Goal: Information Seeking & Learning: Understand process/instructions

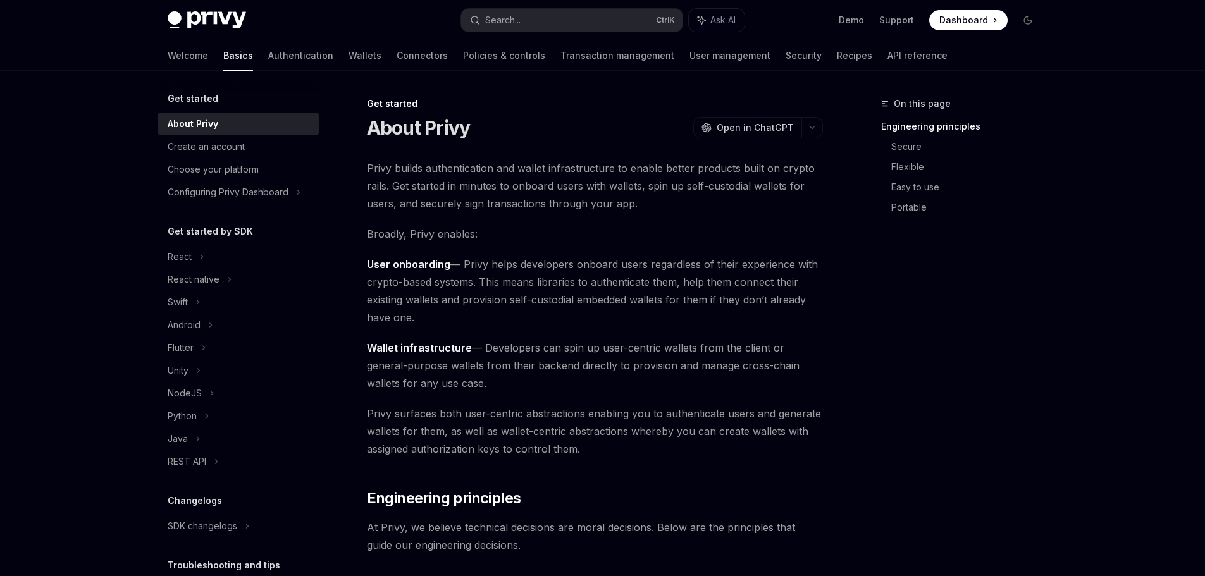
click at [567, 171] on span "Privy builds authentication and wallet infrastructure to enable better products…" at bounding box center [595, 185] width 456 height 53
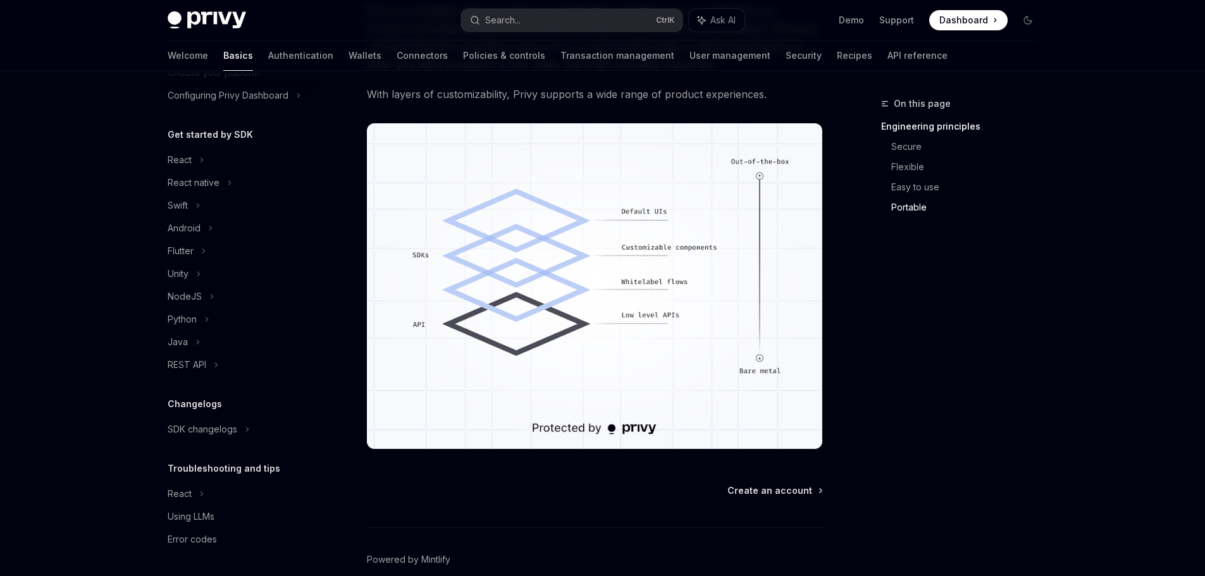
scroll to position [1078, 0]
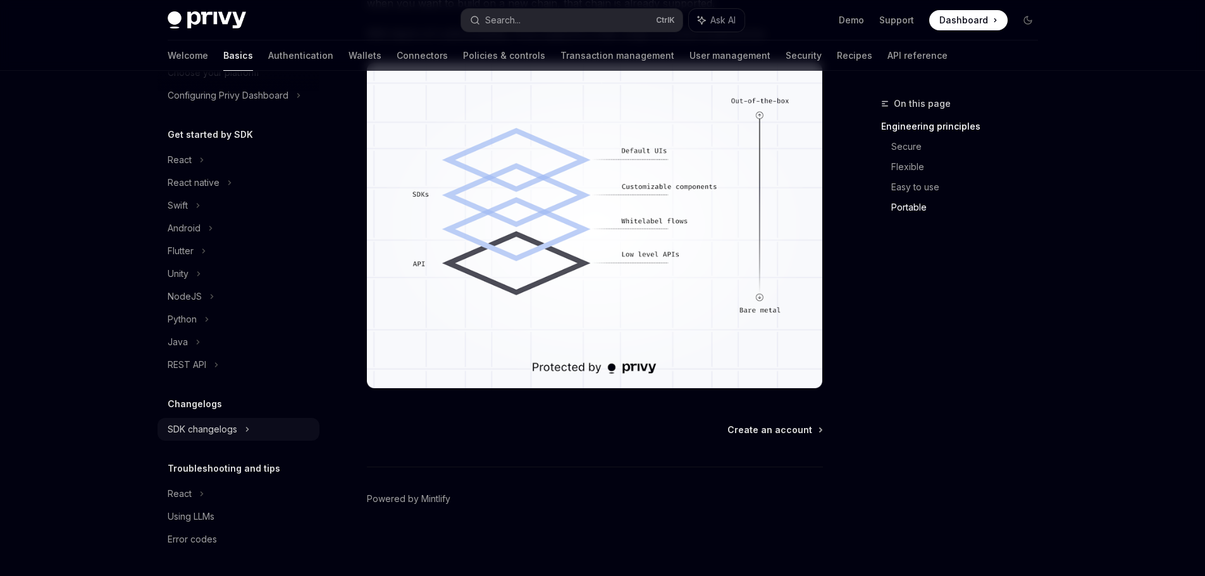
click at [238, 436] on div "SDK changelogs" at bounding box center [238, 429] width 162 height 23
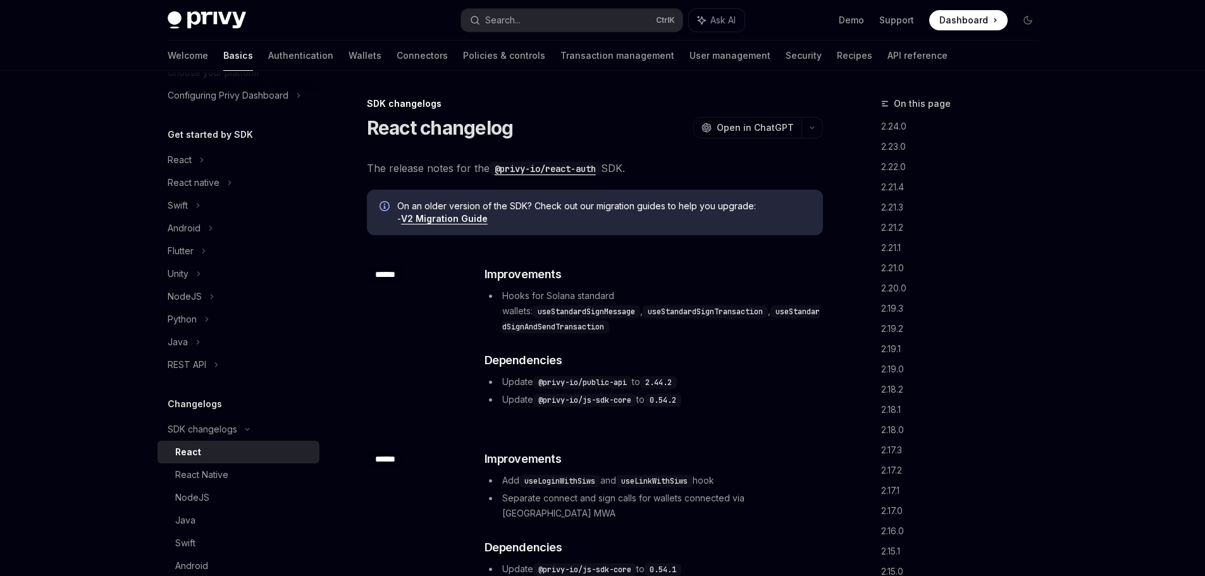
scroll to position [287, 0]
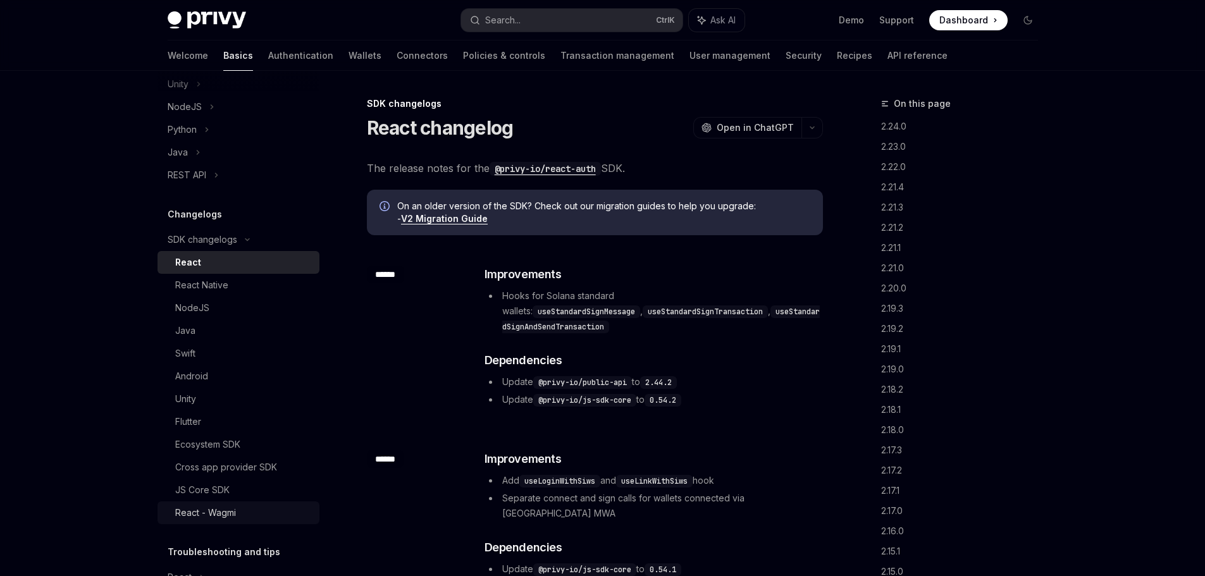
click at [236, 515] on div "React - Wagmi" at bounding box center [205, 512] width 61 height 15
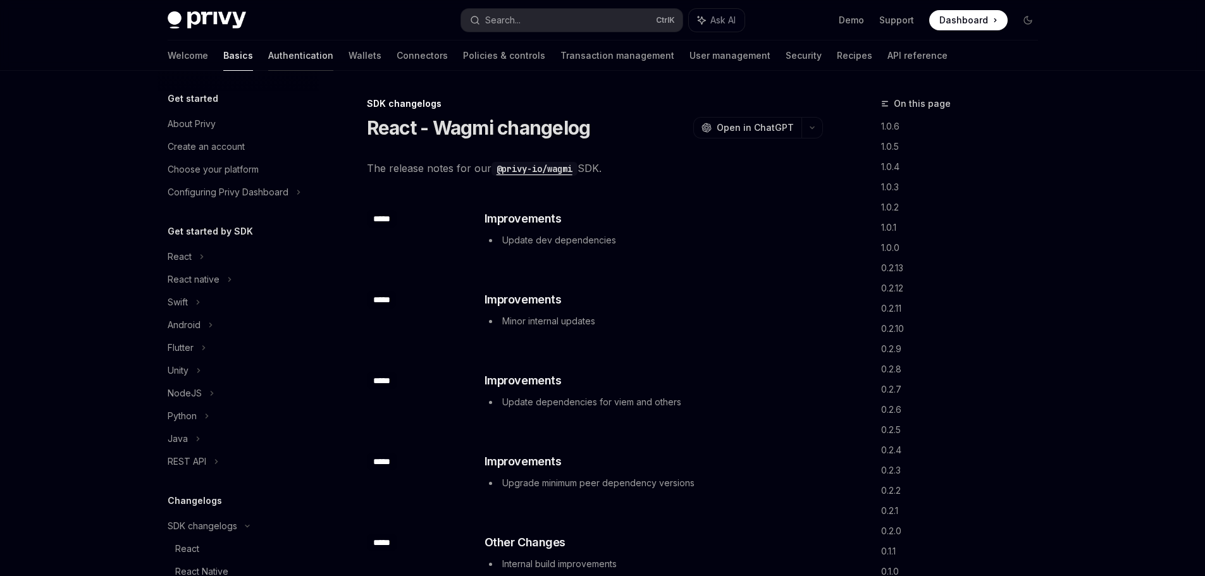
click at [268, 56] on link "Authentication" at bounding box center [300, 55] width 65 height 30
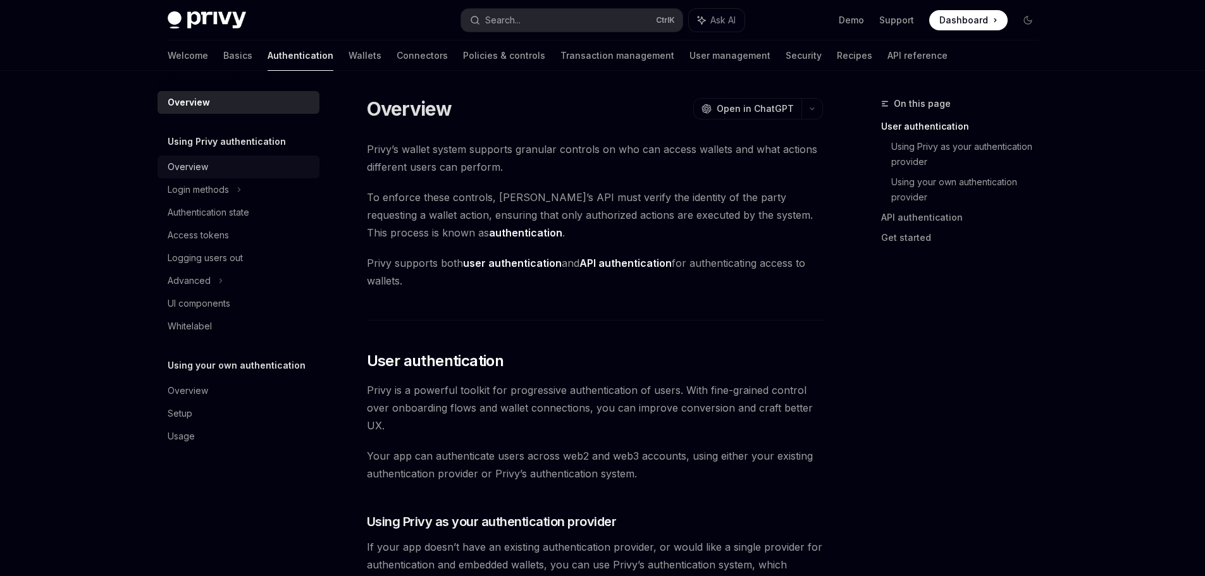
click at [245, 167] on div "Overview" at bounding box center [240, 166] width 144 height 15
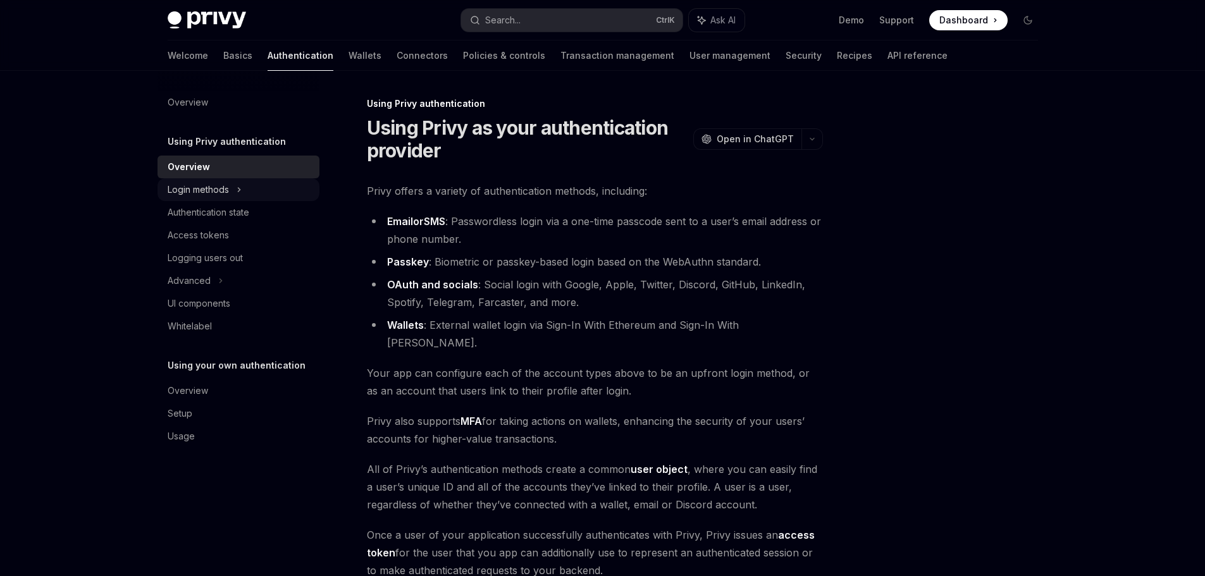
click at [244, 196] on div "Login methods" at bounding box center [238, 189] width 162 height 23
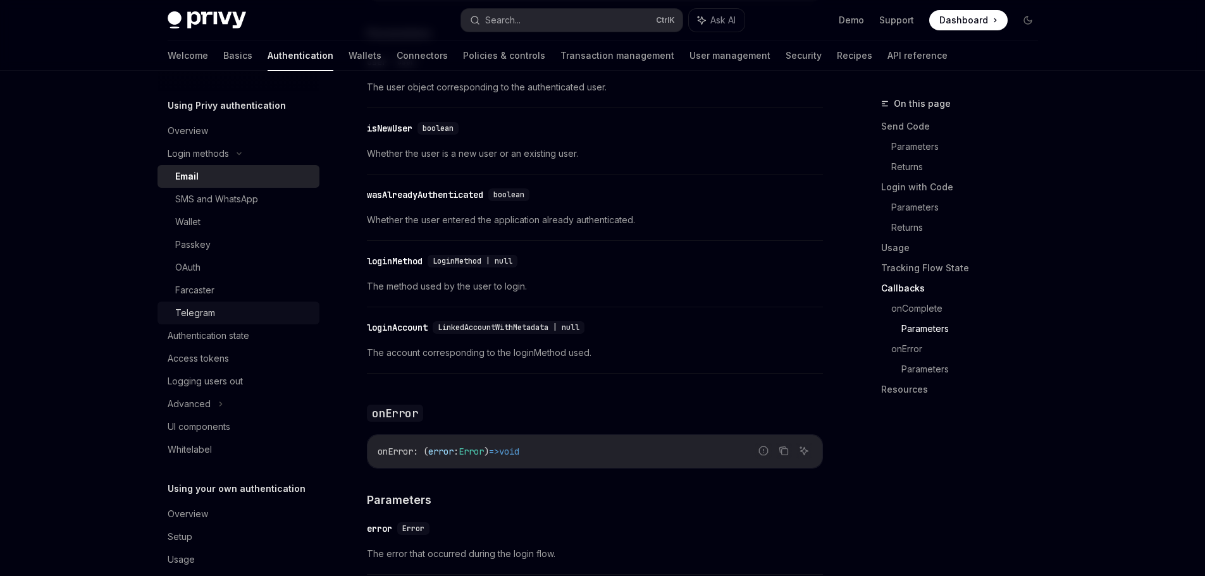
scroll to position [56, 0]
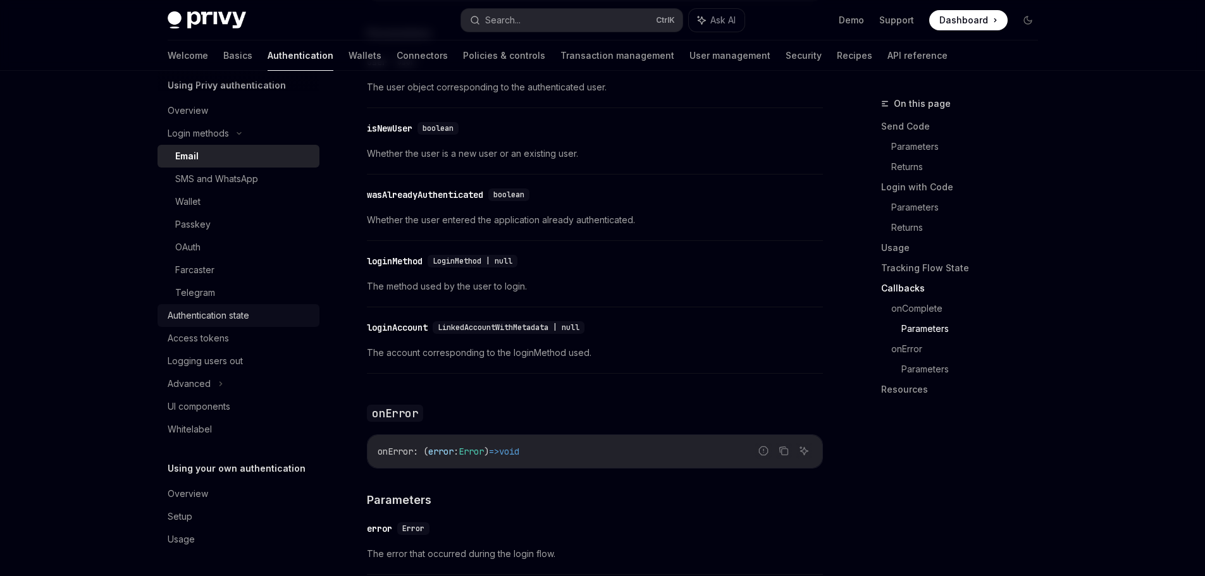
click at [245, 311] on div "Authentication state" at bounding box center [209, 315] width 82 height 15
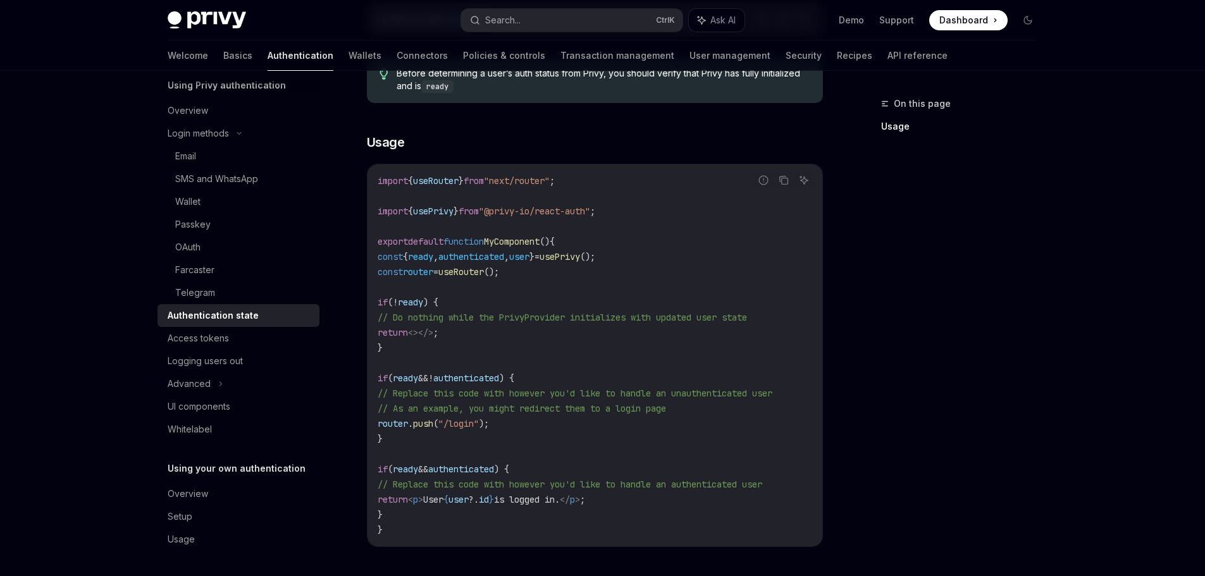
scroll to position [500, 0]
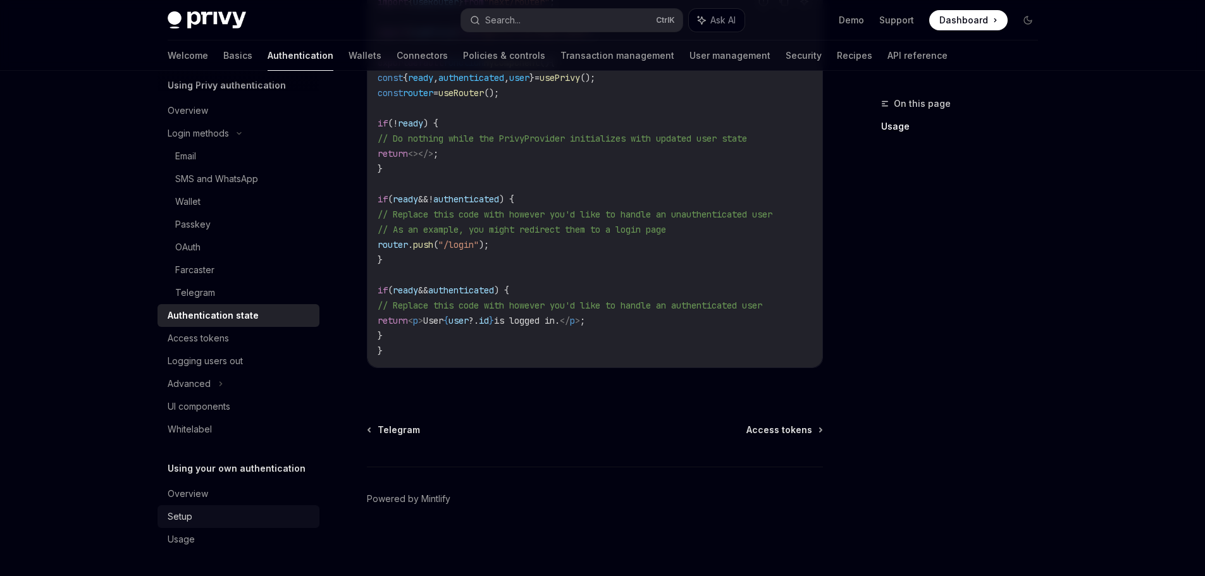
click at [215, 506] on link "Setup" at bounding box center [238, 516] width 162 height 23
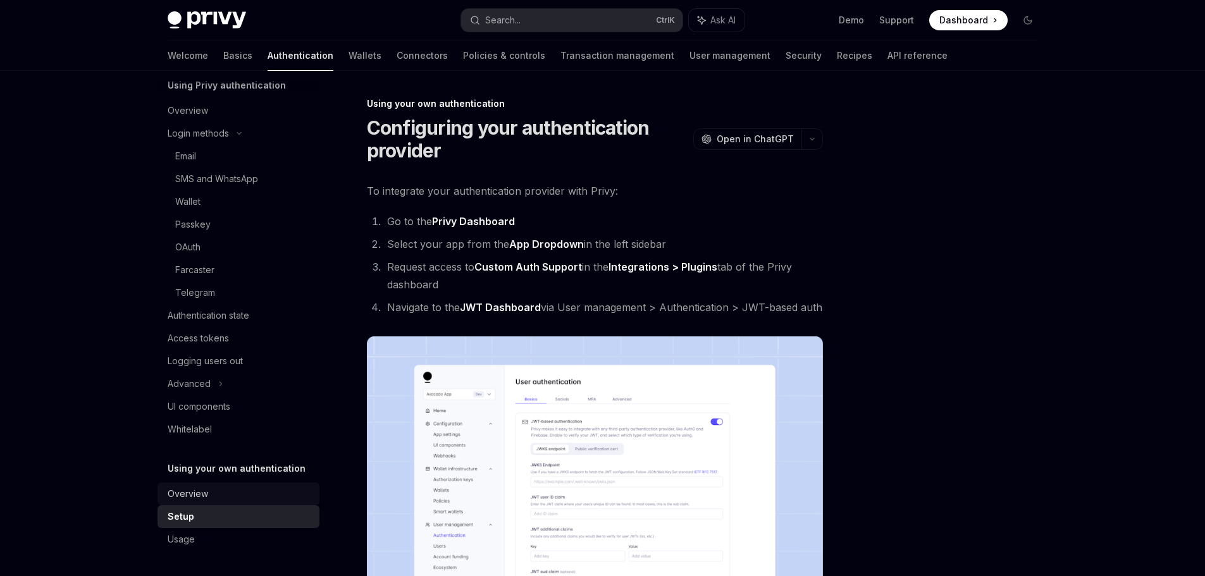
click at [218, 498] on div "Overview" at bounding box center [240, 493] width 144 height 15
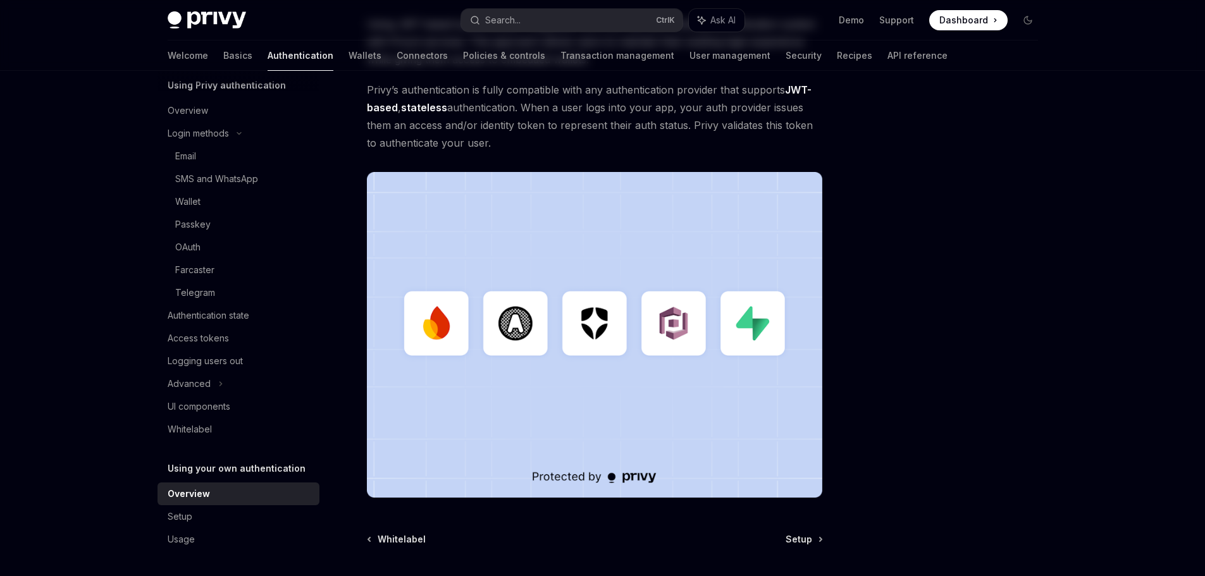
scroll to position [324, 0]
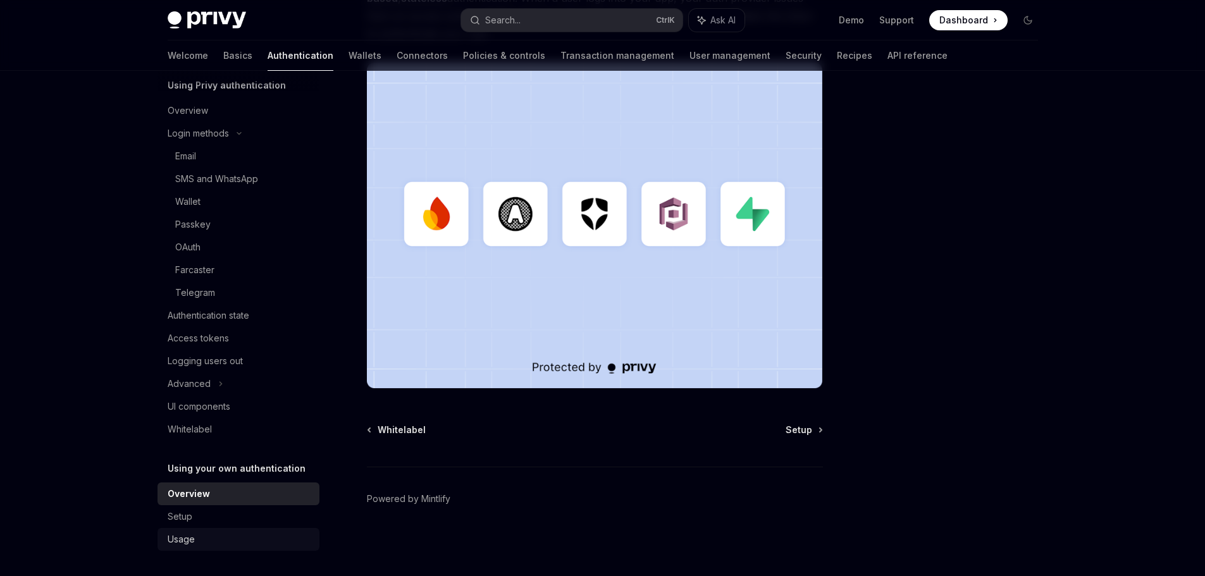
click at [207, 530] on link "Usage" at bounding box center [238, 539] width 162 height 23
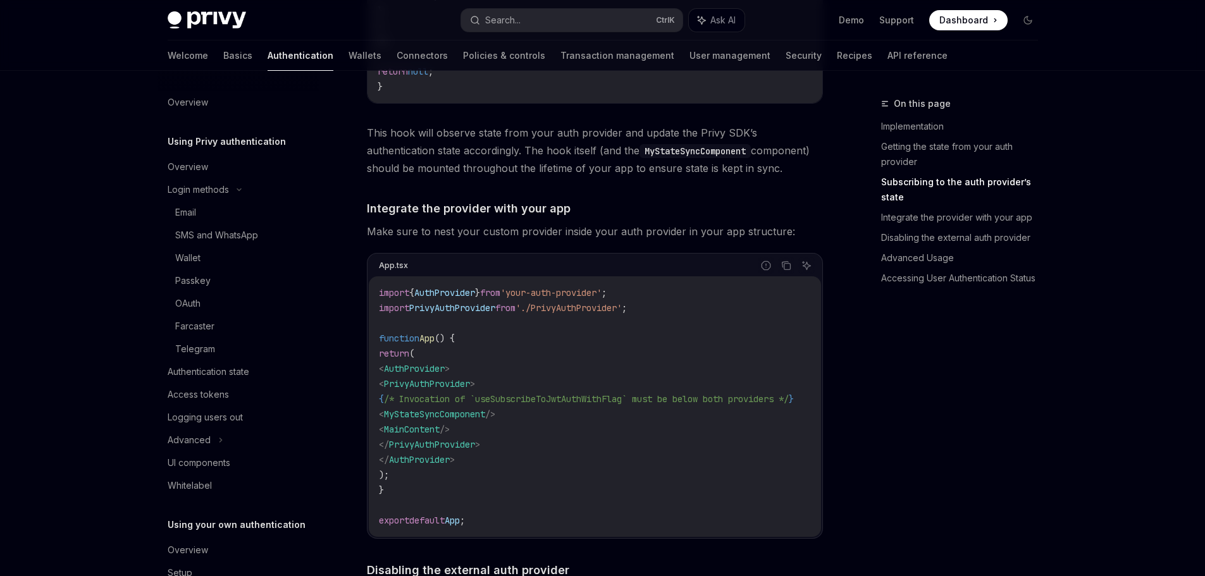
click at [233, 147] on h5 "Using Privy authentication" at bounding box center [227, 141] width 118 height 15
click at [196, 99] on div "Overview" at bounding box center [188, 102] width 40 height 15
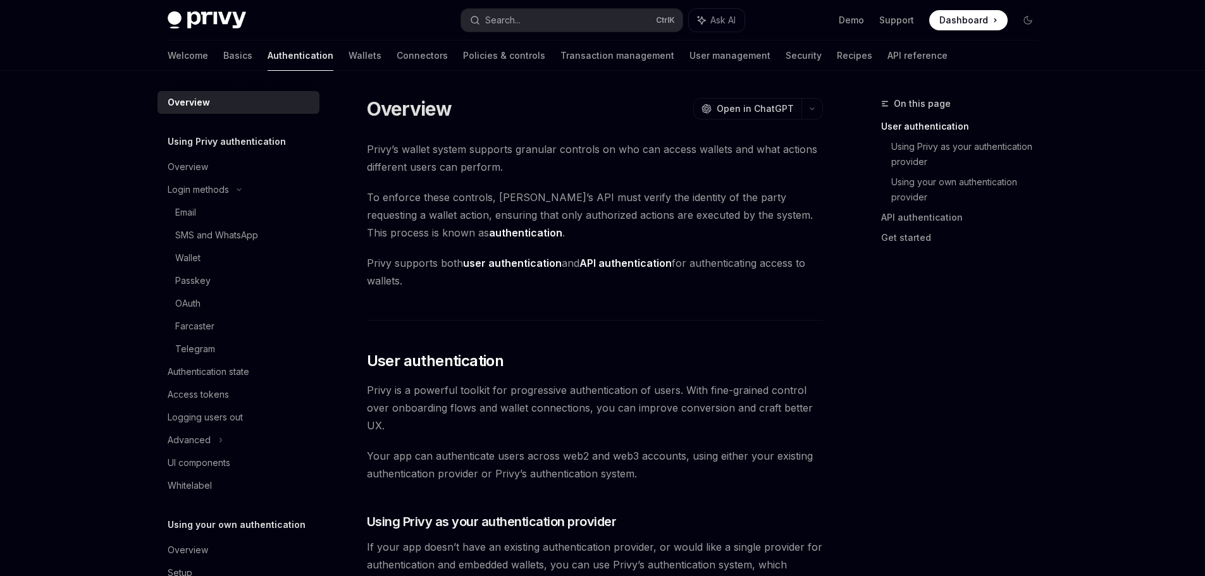
click at [608, 263] on strong "API authentication" at bounding box center [625, 263] width 92 height 13
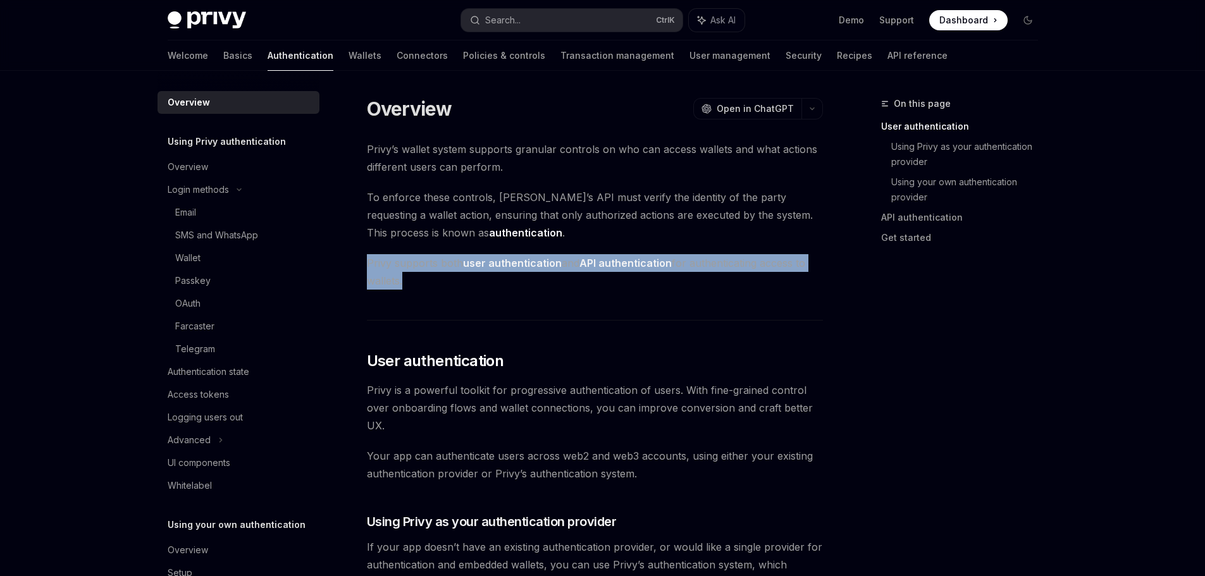
click at [608, 263] on strong "API authentication" at bounding box center [625, 263] width 92 height 13
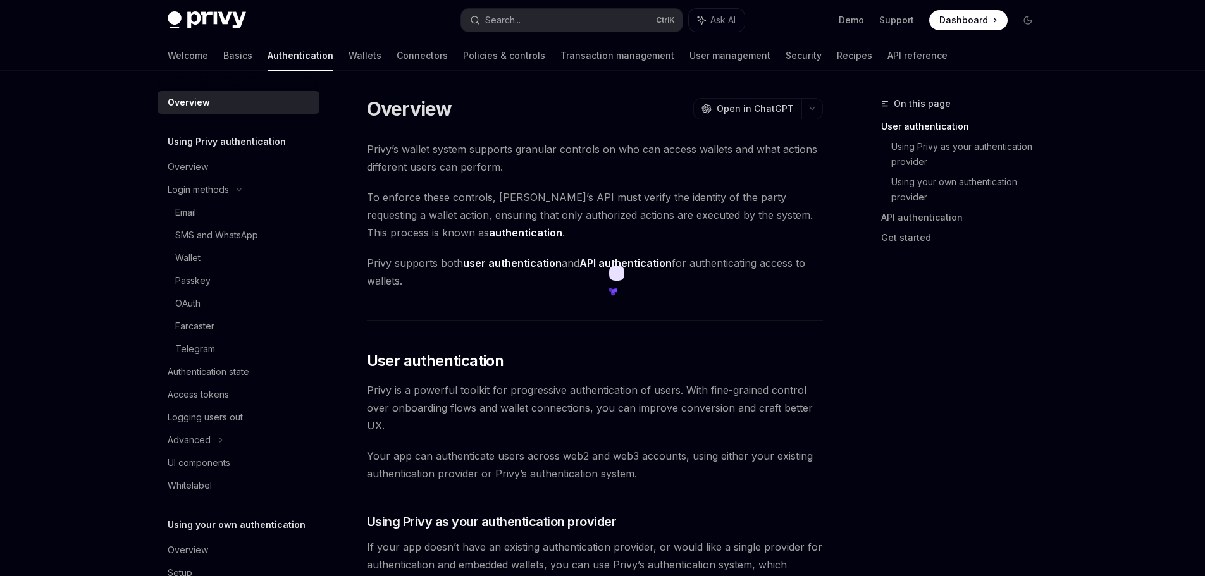
drag, startPoint x: 436, startPoint y: 254, endPoint x: 646, endPoint y: 300, distance: 215.0
click at [617, 255] on span "Privy supports both user authentication and API authentication for authenticati…" at bounding box center [595, 271] width 456 height 35
click at [887, 54] on link "API reference" at bounding box center [917, 55] width 60 height 30
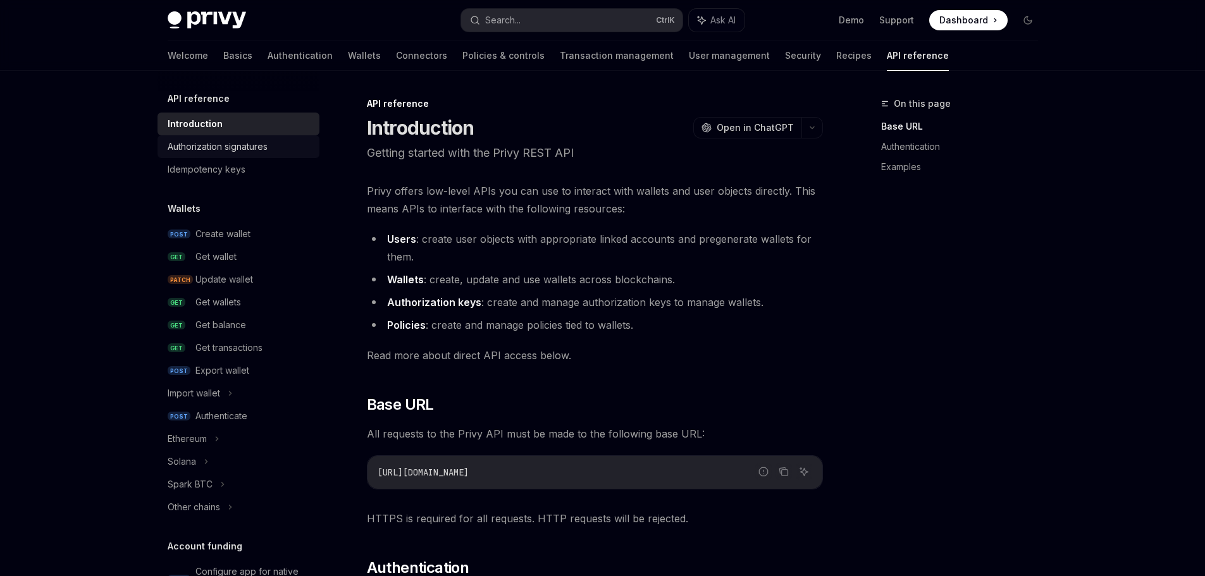
click at [218, 142] on div "Authorization signatures" at bounding box center [218, 146] width 100 height 15
type textarea "*"
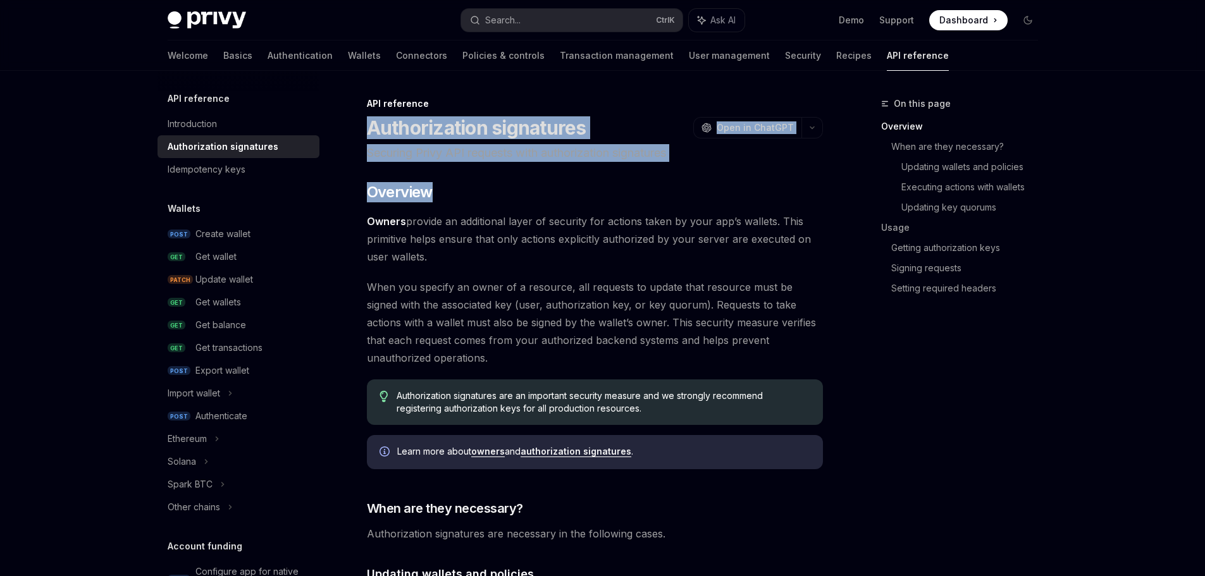
drag, startPoint x: 362, startPoint y: 123, endPoint x: 696, endPoint y: 228, distance: 350.3
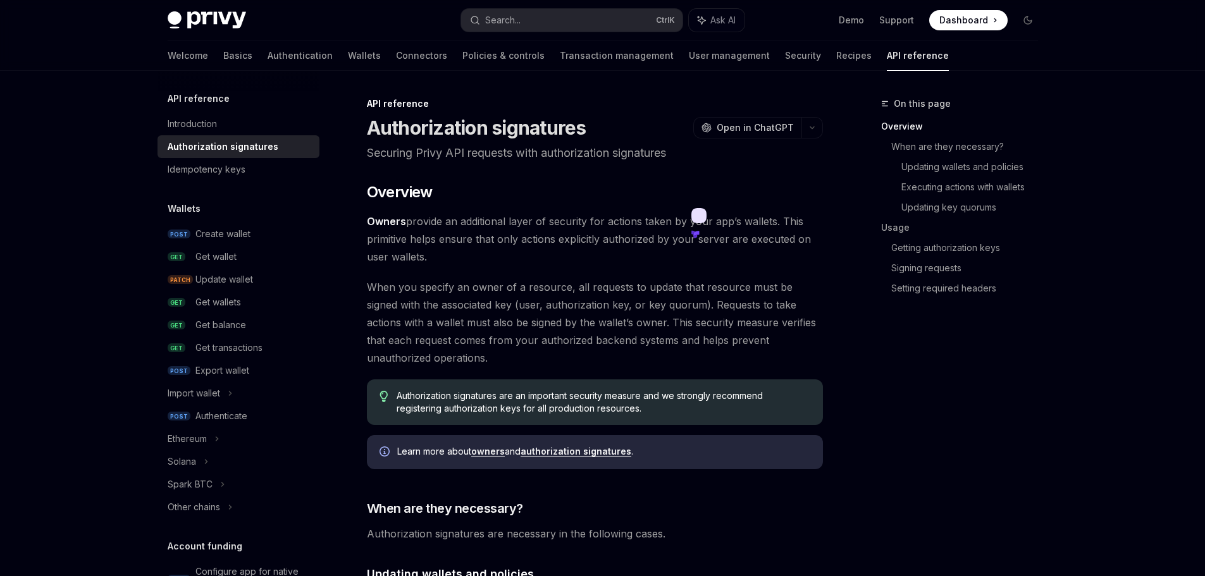
click at [696, 230] on span "Owners provide an additional layer of security for actions taken by your app’s …" at bounding box center [595, 239] width 456 height 53
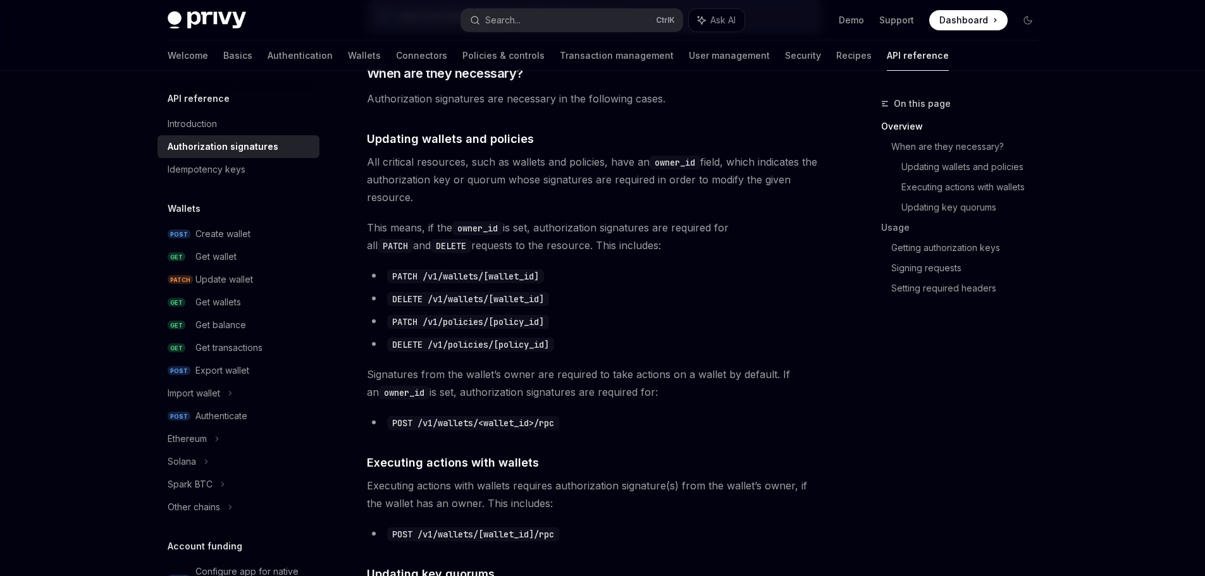
scroll to position [443, 0]
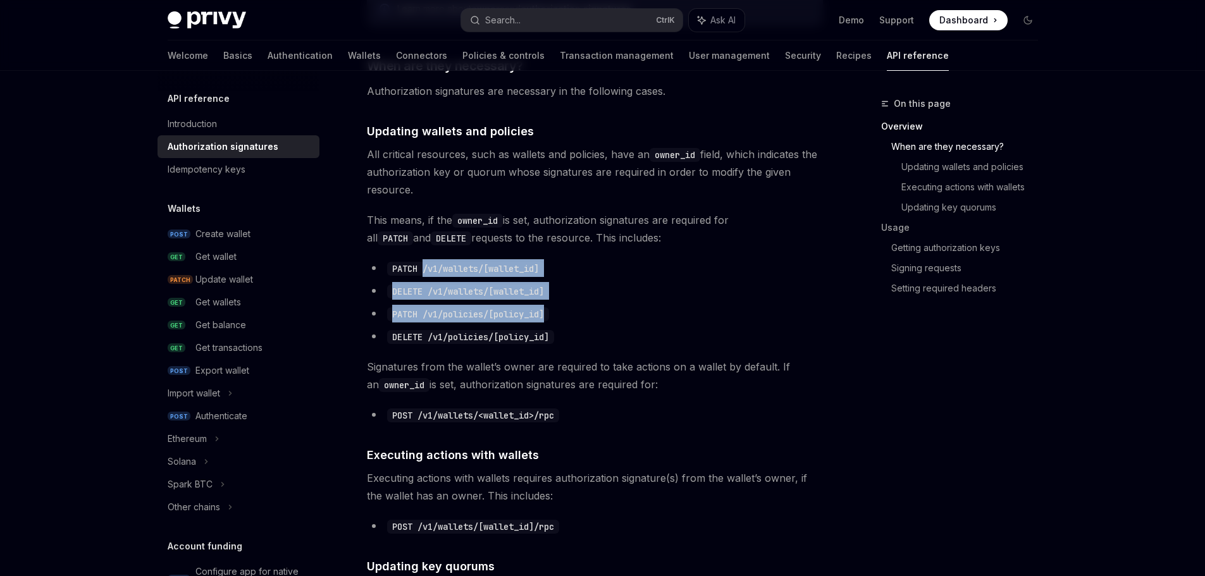
drag, startPoint x: 426, startPoint y: 257, endPoint x: 656, endPoint y: 299, distance: 233.3
click at [670, 289] on li "DELETE /v1/wallets/[wallet_id]" at bounding box center [595, 291] width 456 height 18
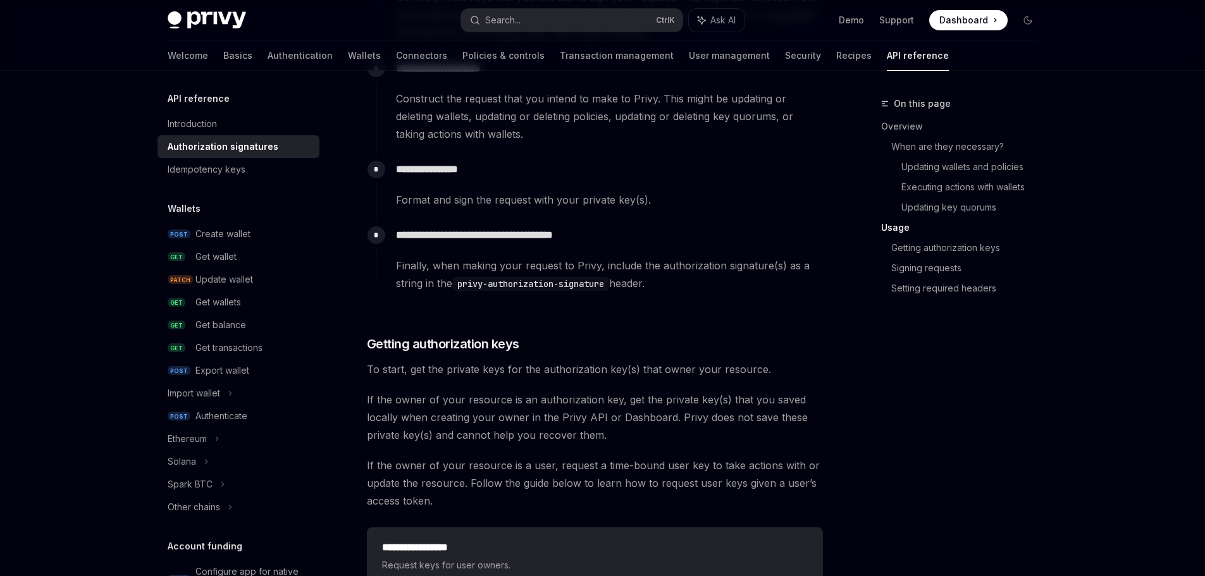
scroll to position [1075, 0]
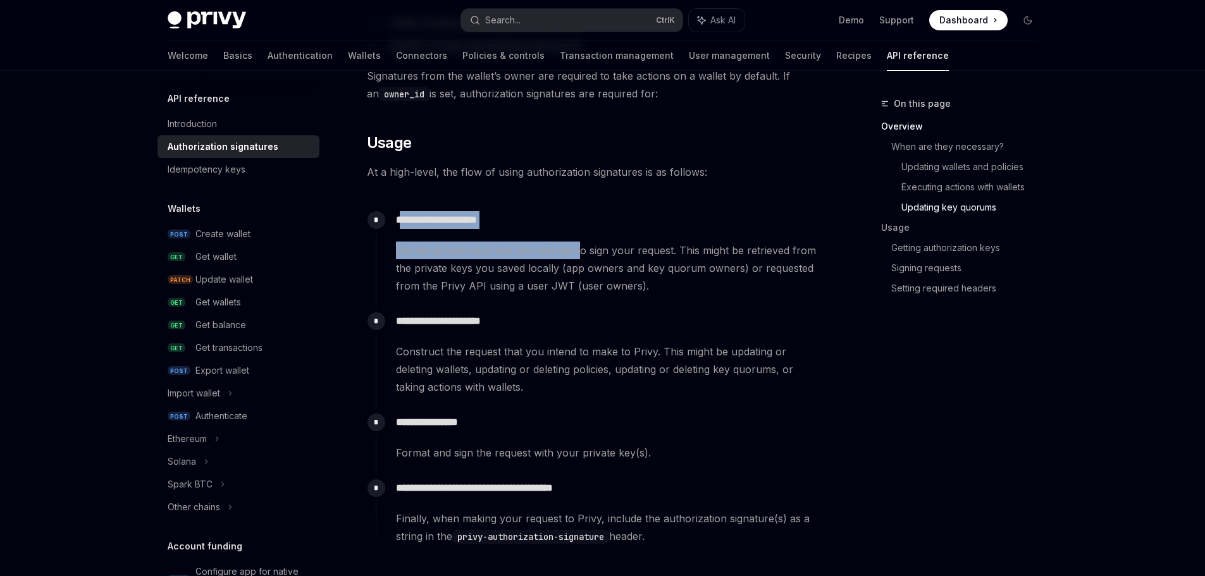
drag, startPoint x: 400, startPoint y: 217, endPoint x: 586, endPoint y: 245, distance: 188.1
click at [585, 242] on div "**********" at bounding box center [599, 250] width 447 height 89
click at [443, 246] on span "Get the private keys that you will use to sign your request. This might be retr…" at bounding box center [609, 268] width 426 height 53
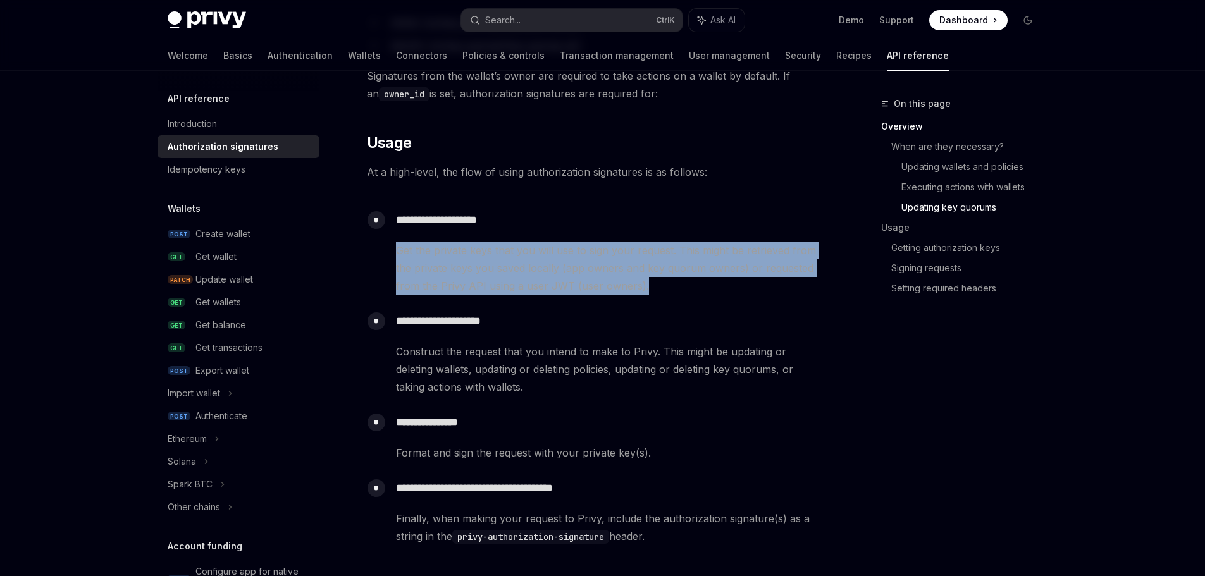
click at [443, 246] on span "Get the private keys that you will use to sign your request. This might be retr…" at bounding box center [609, 268] width 426 height 53
click at [628, 287] on span "Get the private keys that you will use to sign your request. This might be retr…" at bounding box center [609, 268] width 426 height 53
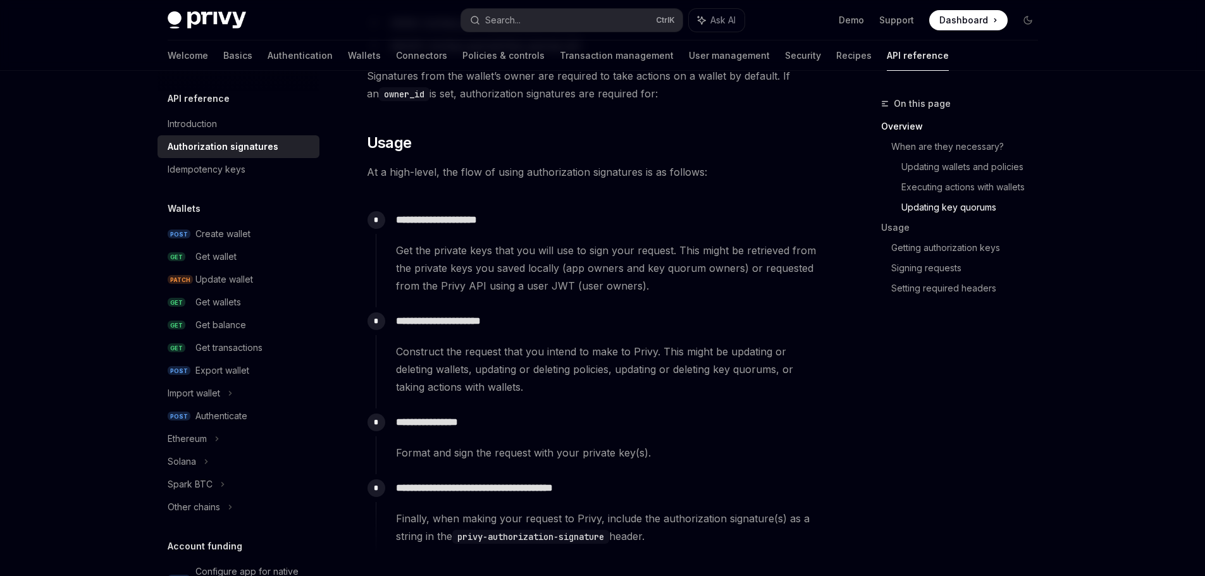
scroll to position [1202, 0]
